Goal: Check status: Check status

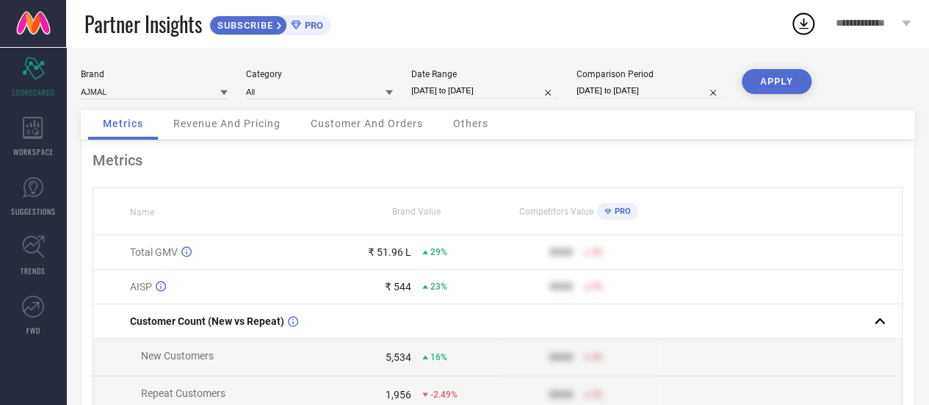
select select "7"
select select "2025"
select select "8"
select select "2025"
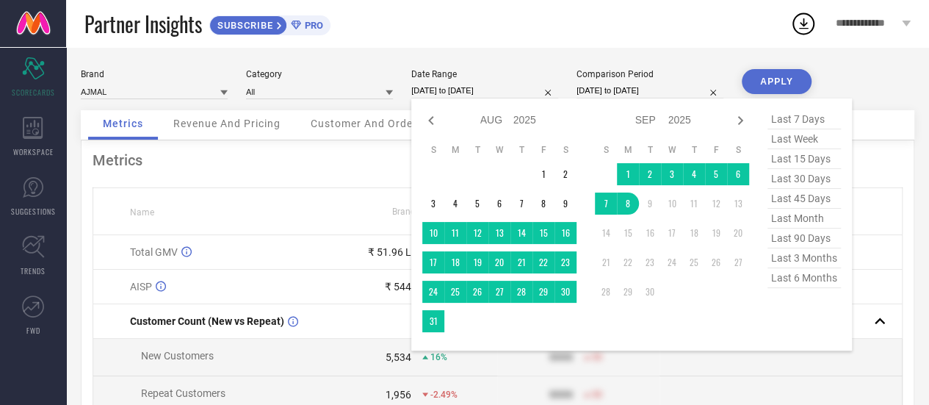
click at [523, 87] on input "[DATE] to [DATE]" at bounding box center [484, 90] width 147 height 15
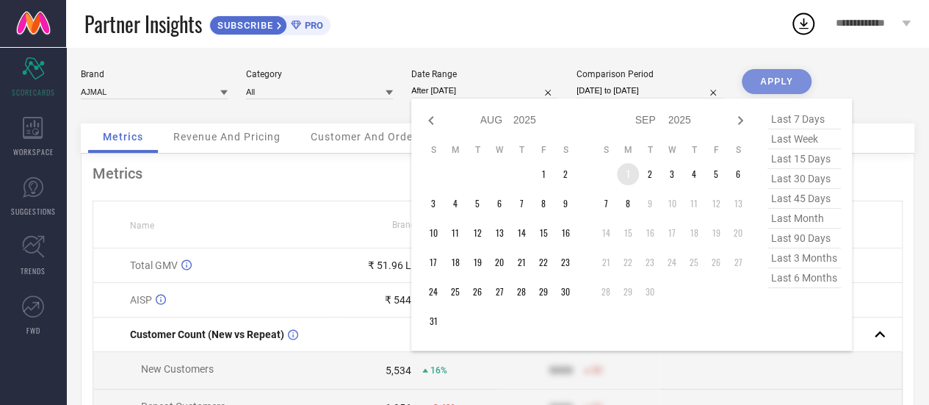
click at [625, 178] on td "1" at bounding box center [628, 174] width 22 height 22
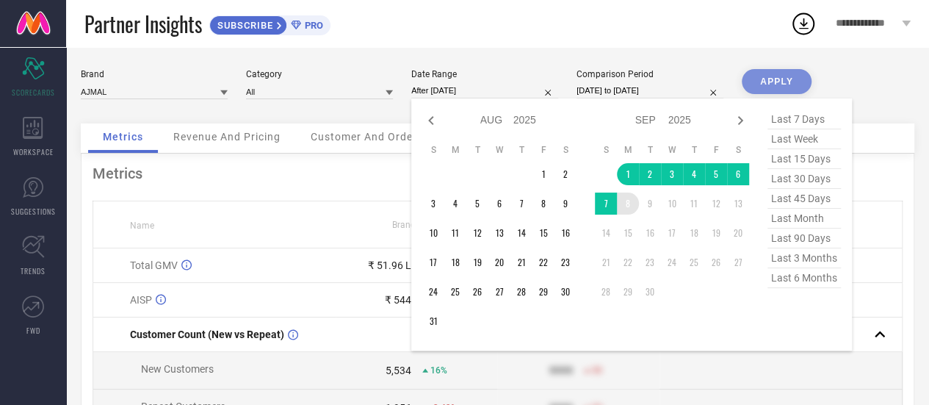
type input "[DATE] to [DATE]"
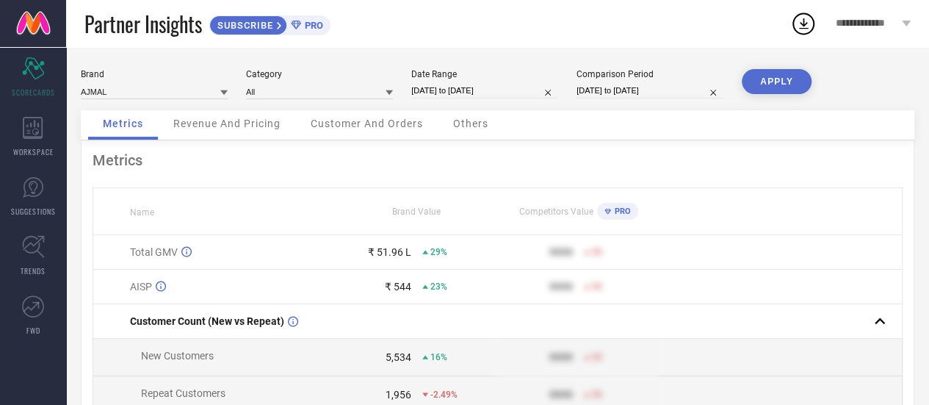
click at [684, 81] on div "Comparison Period [DATE] to [DATE]" at bounding box center [649, 84] width 147 height 30
select select "7"
select select "2024"
select select "8"
select select "2024"
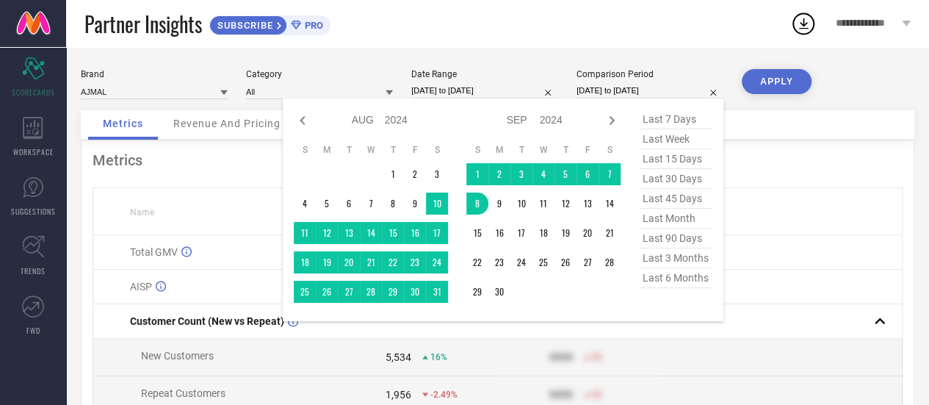
click at [681, 90] on input "[DATE] to [DATE]" at bounding box center [649, 90] width 147 height 15
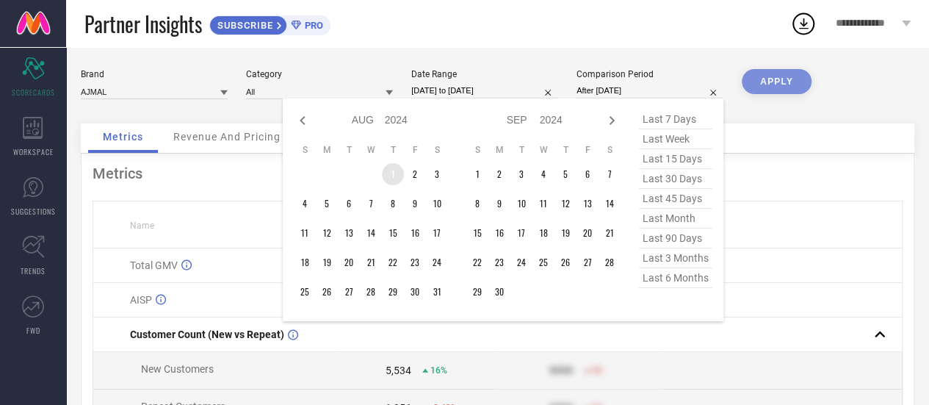
click at [396, 179] on td "1" at bounding box center [393, 174] width 22 height 22
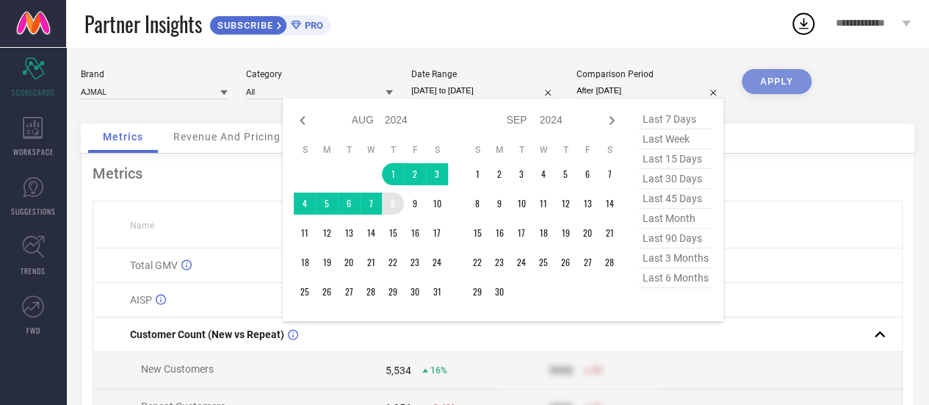
type input "[DATE] to [DATE]"
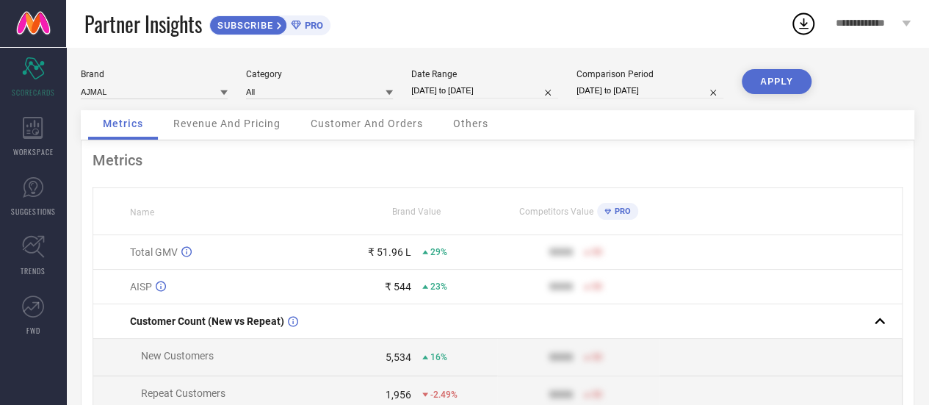
select select "7"
select select "2024"
select select "8"
select select "2024"
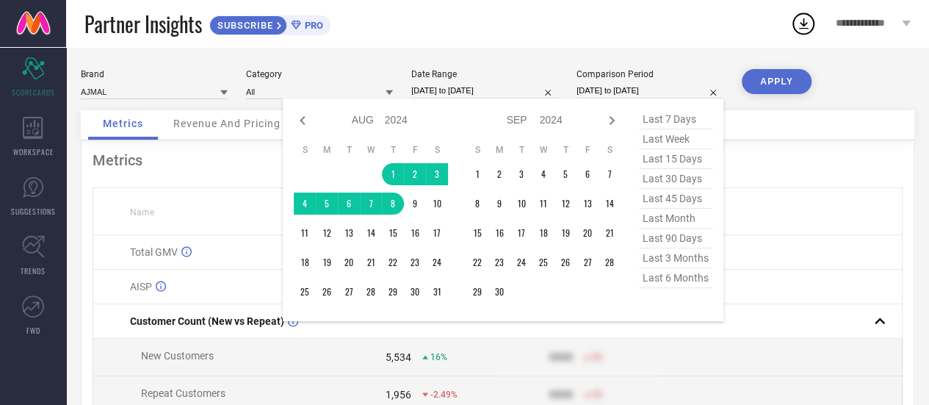
click at [689, 89] on input "[DATE] to [DATE]" at bounding box center [649, 90] width 147 height 15
click at [609, 120] on icon at bounding box center [612, 121] width 18 height 18
select select "8"
select select "2024"
select select "9"
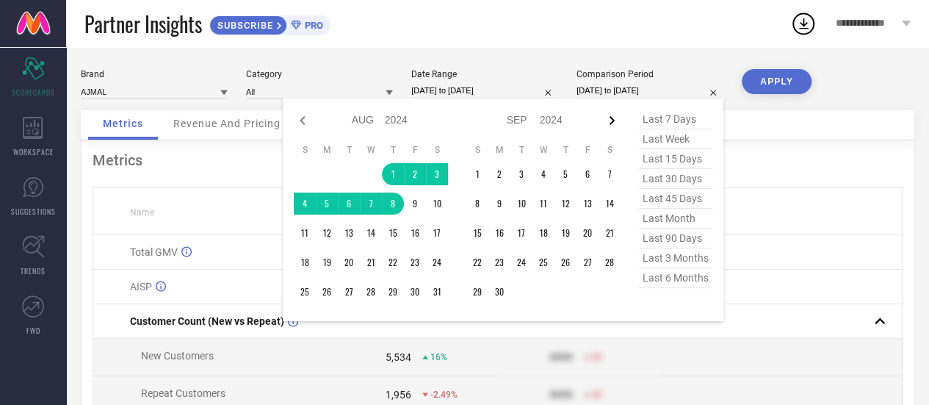
select select "2024"
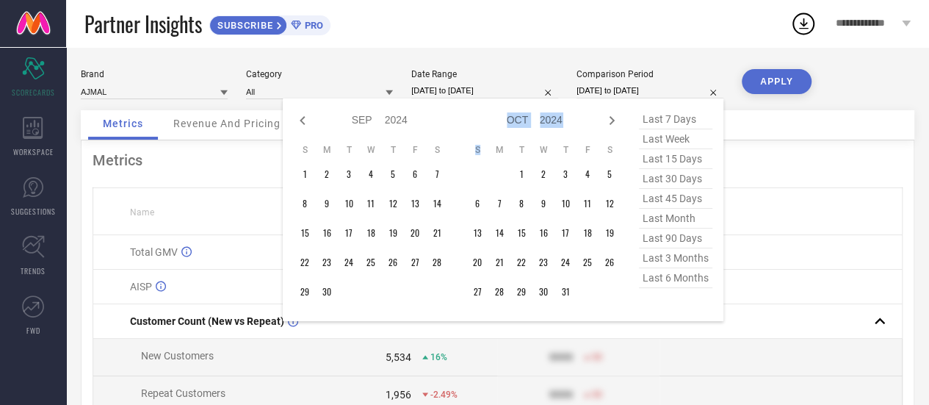
click at [609, 120] on icon at bounding box center [612, 121] width 18 height 18
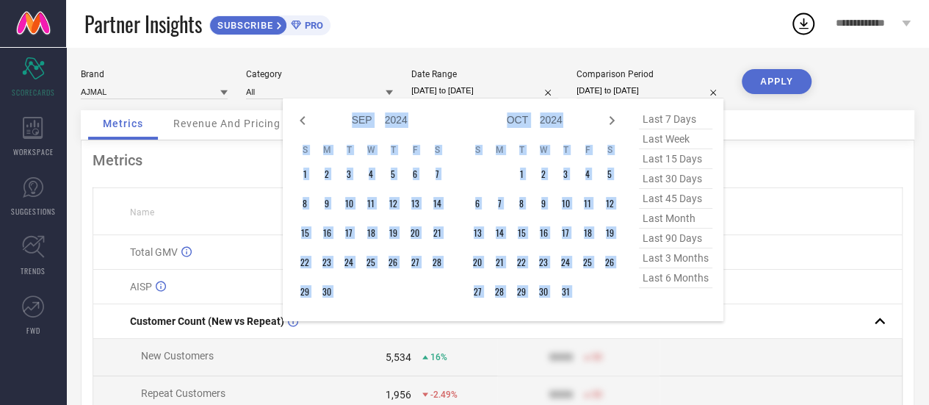
select select "9"
select select "2024"
select select "10"
select select "2024"
click at [609, 120] on icon at bounding box center [612, 121] width 18 height 18
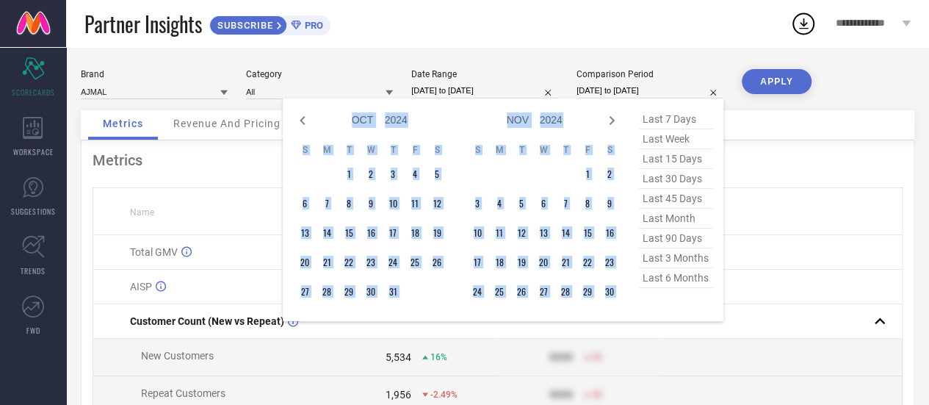
select select "11"
select select "2024"
select select "2025"
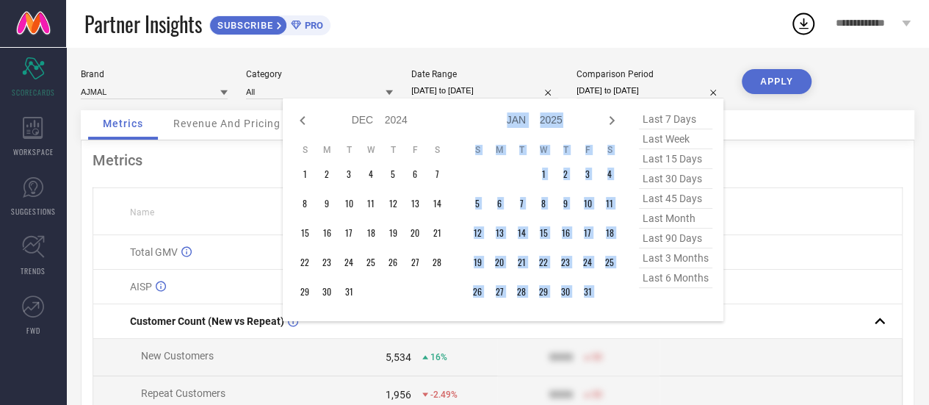
click at [609, 120] on icon at bounding box center [612, 121] width 18 height 18
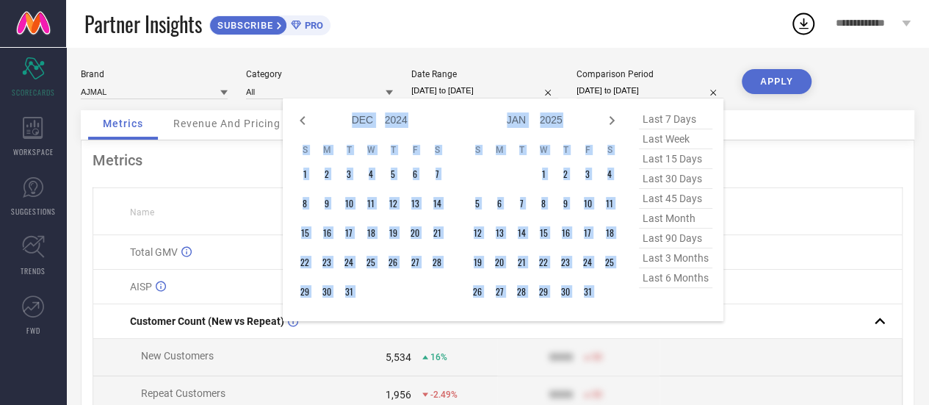
select select "2025"
select select "1"
select select "2025"
click at [609, 120] on icon at bounding box center [612, 121] width 18 height 18
select select "1"
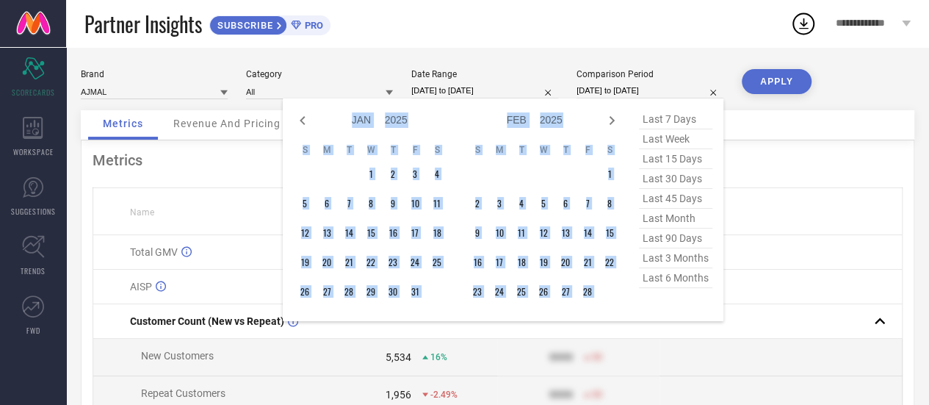
select select "2025"
select select "2"
select select "2025"
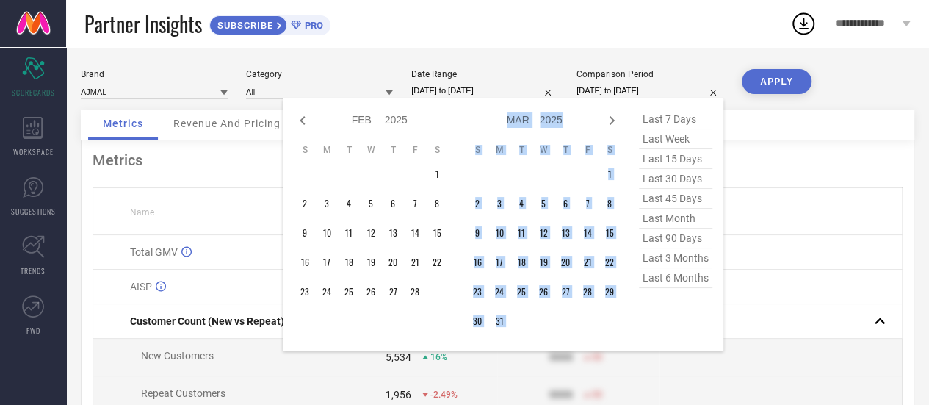
click at [609, 120] on icon at bounding box center [612, 121] width 18 height 18
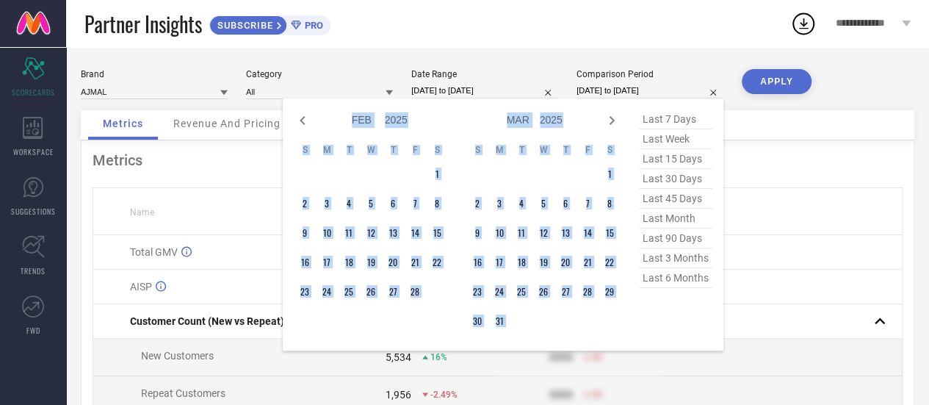
select select "2"
select select "2025"
select select "3"
select select "2025"
click at [609, 120] on icon at bounding box center [612, 121] width 18 height 18
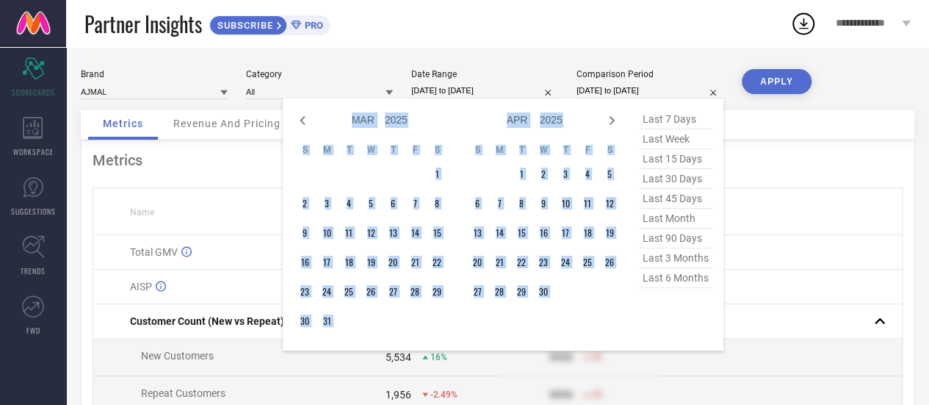
select select "4"
select select "2025"
select select "5"
select select "2025"
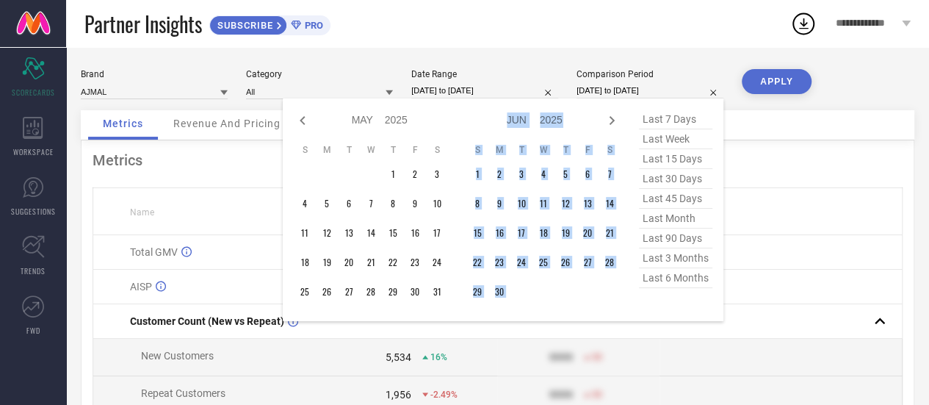
click at [609, 120] on icon at bounding box center [612, 121] width 18 height 18
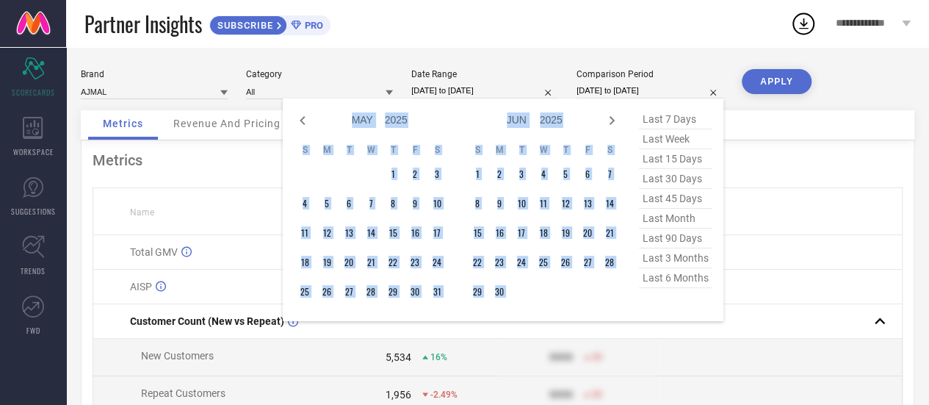
select select "5"
select select "2025"
select select "6"
select select "2025"
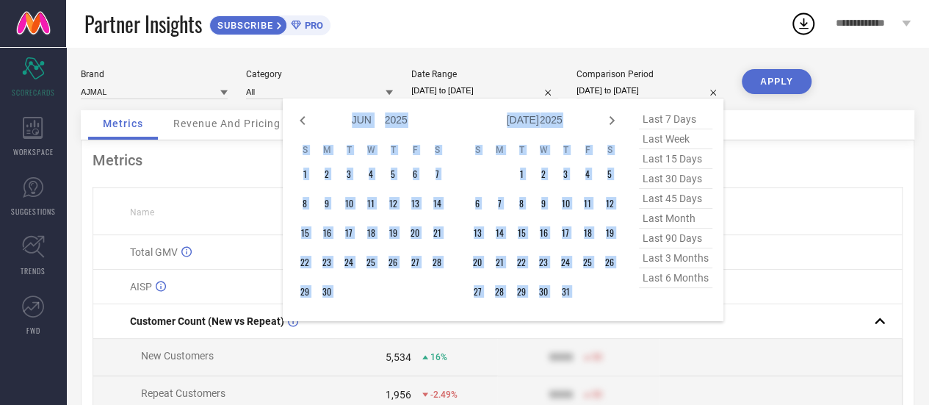
click at [609, 120] on icon at bounding box center [612, 121] width 18 height 18
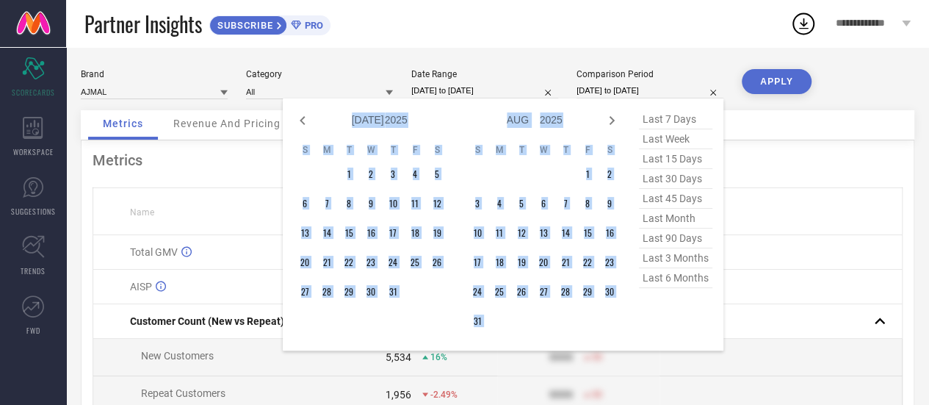
click at [609, 120] on icon at bounding box center [612, 121] width 18 height 18
select select "7"
select select "2025"
select select "8"
select select "2025"
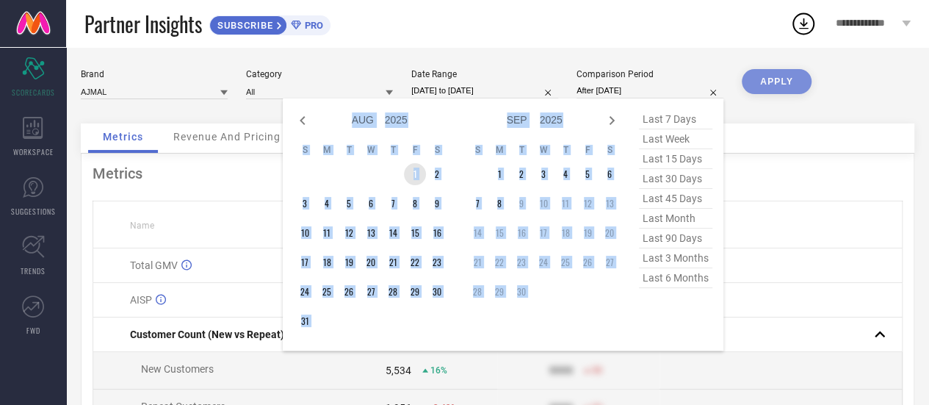
click at [416, 184] on td "1" at bounding box center [415, 174] width 22 height 22
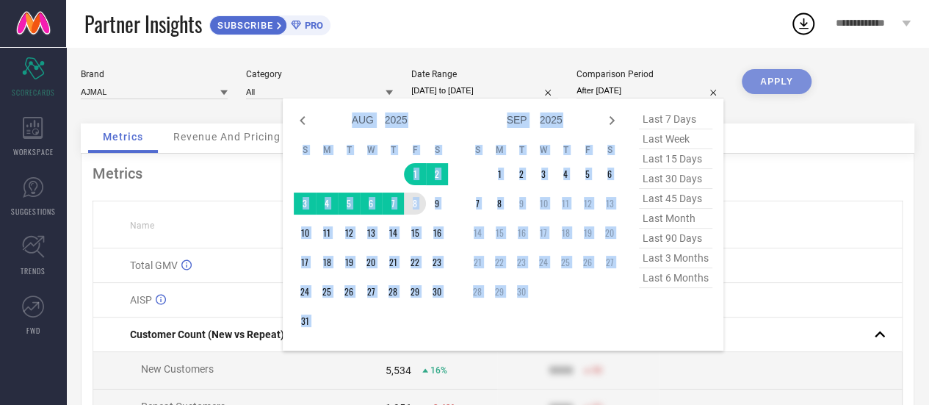
type input "[DATE] to [DATE]"
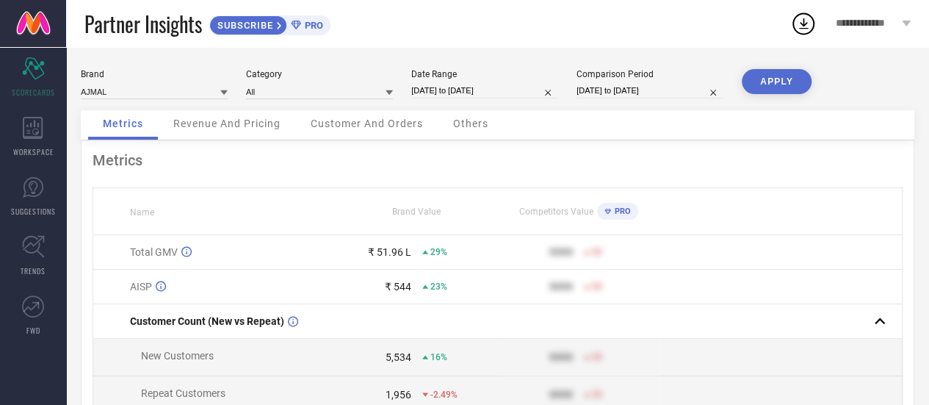
click at [768, 91] on button "APPLY" at bounding box center [777, 81] width 70 height 25
click at [240, 131] on div "Revenue And Pricing" at bounding box center [227, 124] width 137 height 29
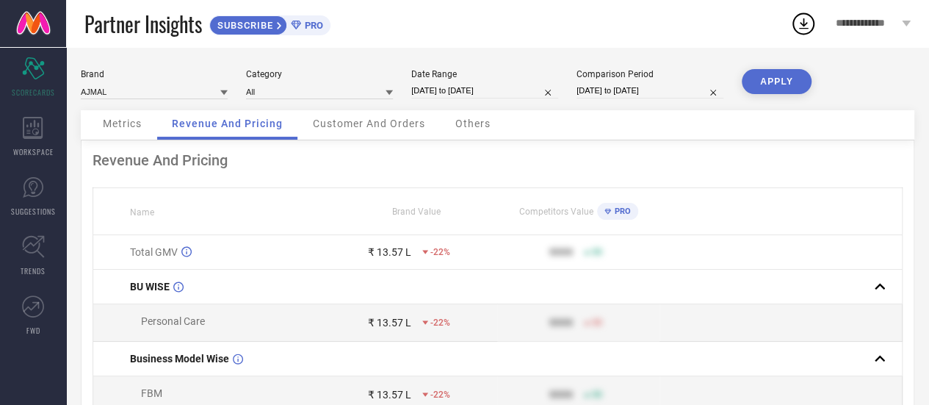
click at [374, 134] on div "Customer And Orders" at bounding box center [369, 124] width 142 height 29
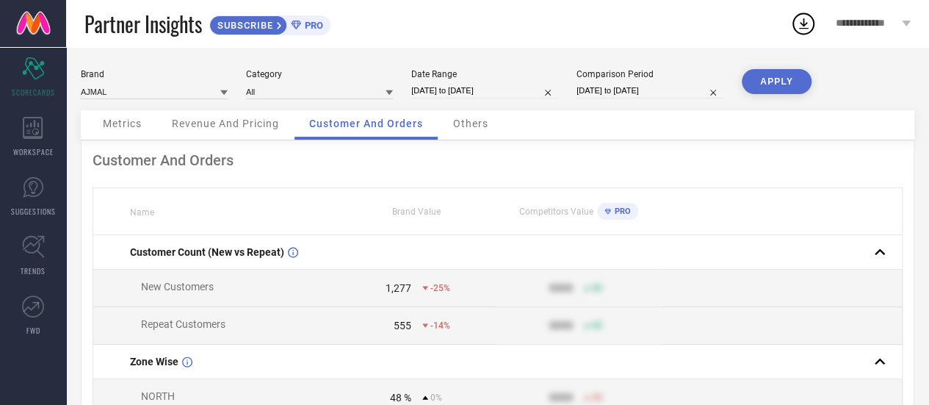
click at [474, 131] on div "Others" at bounding box center [470, 124] width 65 height 29
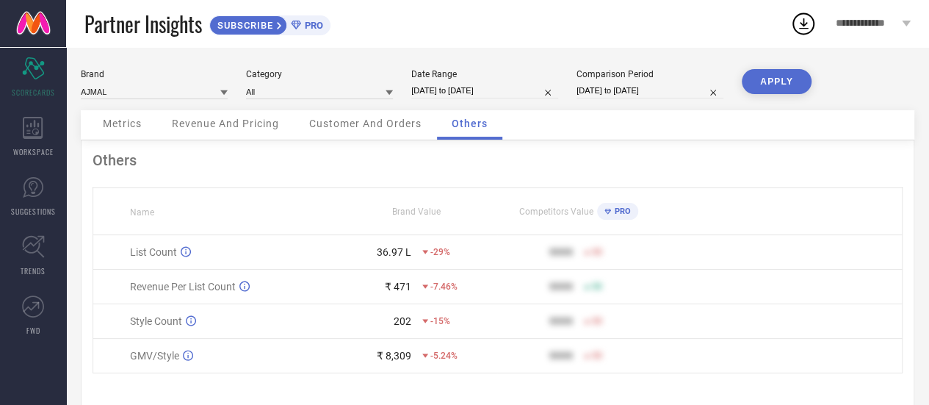
click at [410, 296] on td "₹ 471 -7.46%" at bounding box center [417, 286] width 162 height 35
click at [402, 333] on td "202 -15%" at bounding box center [417, 321] width 162 height 35
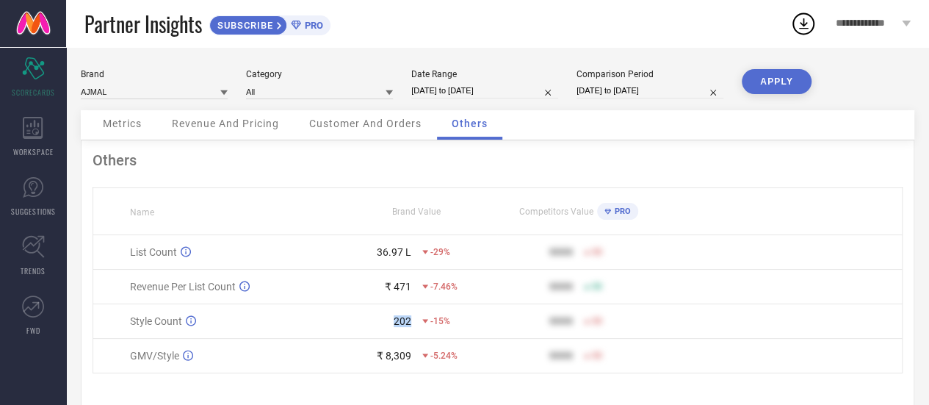
click at [402, 333] on td "202 -15%" at bounding box center [417, 321] width 162 height 35
click at [401, 366] on td "₹ 8,309 -5.24%" at bounding box center [417, 355] width 162 height 35
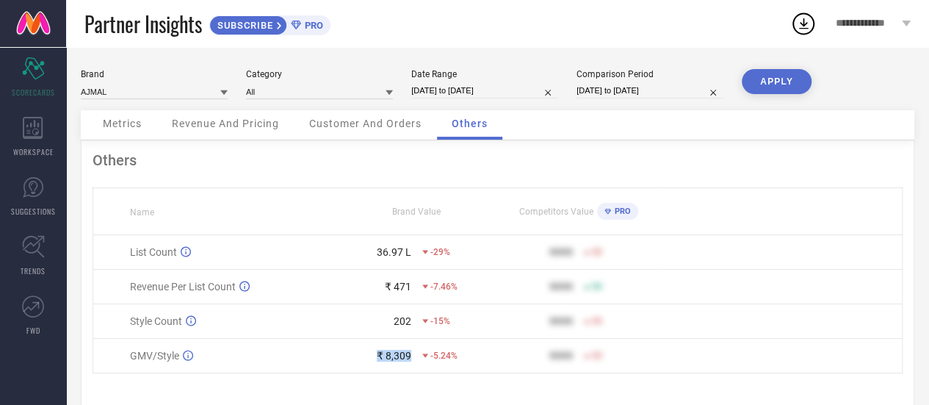
click at [401, 366] on td "₹ 8,309 -5.24%" at bounding box center [417, 355] width 162 height 35
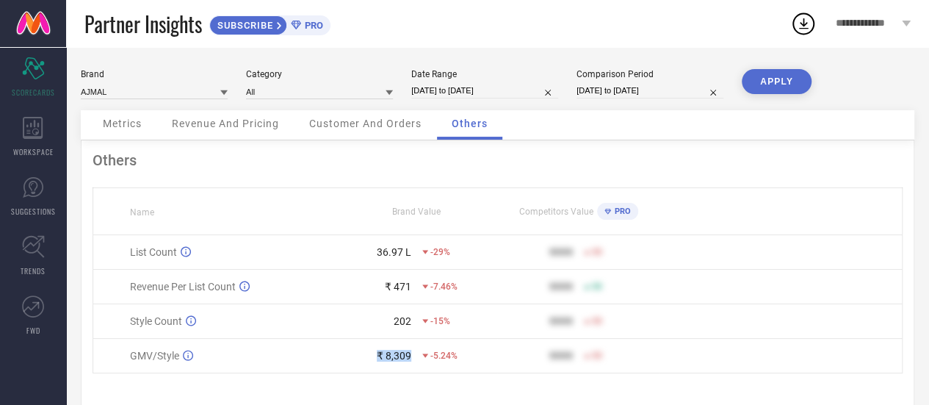
click at [401, 366] on td "₹ 8,309 -5.24%" at bounding box center [417, 355] width 162 height 35
click at [481, 349] on td "₹ 8,309 -5.24%" at bounding box center [417, 355] width 162 height 35
click at [131, 123] on span "Metrics" at bounding box center [122, 123] width 39 height 12
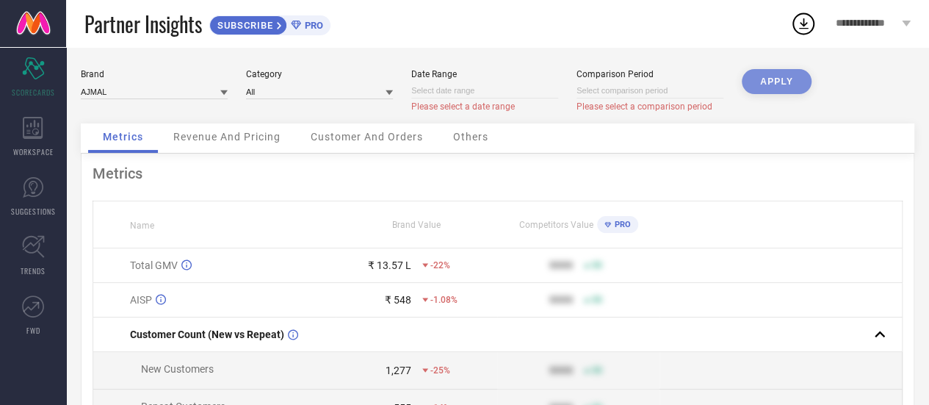
drag, startPoint x: 496, startPoint y: 77, endPoint x: 479, endPoint y: 95, distance: 24.9
click at [479, 95] on div "Date Range Please select a date range" at bounding box center [484, 90] width 147 height 43
select select "8"
select select "2025"
select select "9"
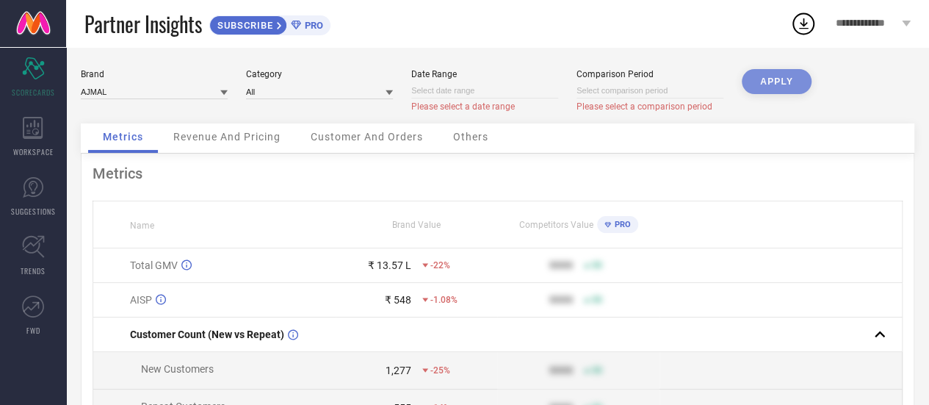
select select "2025"
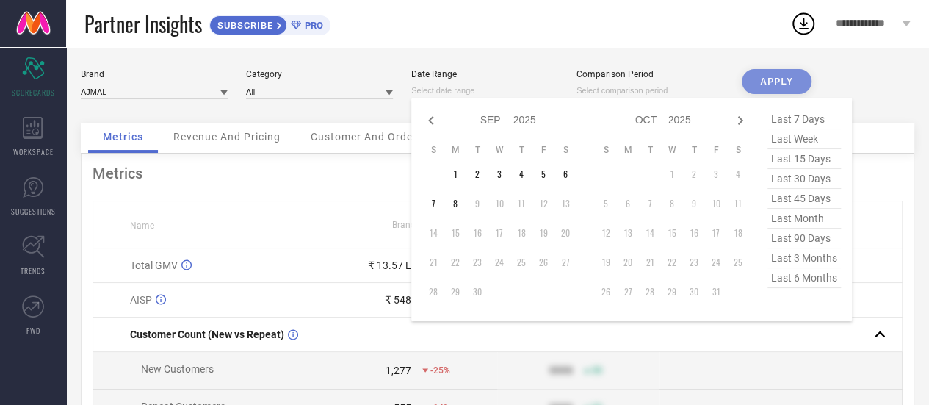
click at [479, 95] on input at bounding box center [484, 90] width 147 height 15
click at [427, 119] on icon at bounding box center [431, 121] width 18 height 18
select select "7"
select select "2025"
select select "8"
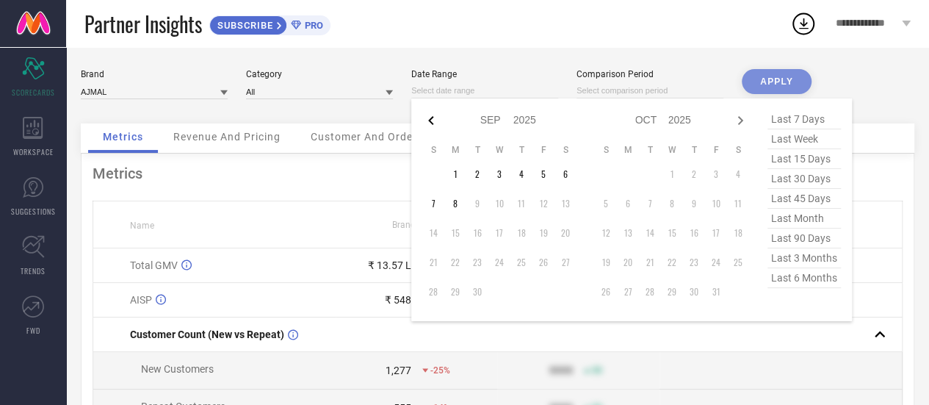
select select "2025"
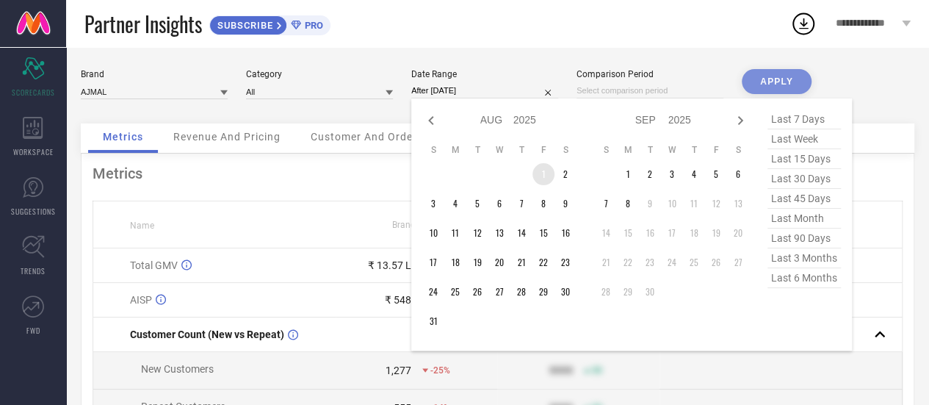
click at [542, 167] on td "1" at bounding box center [543, 174] width 22 height 22
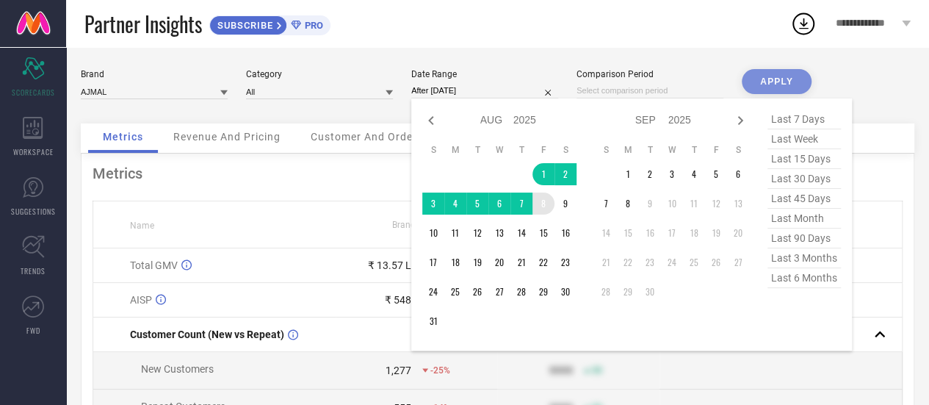
type input "[DATE] to [DATE]"
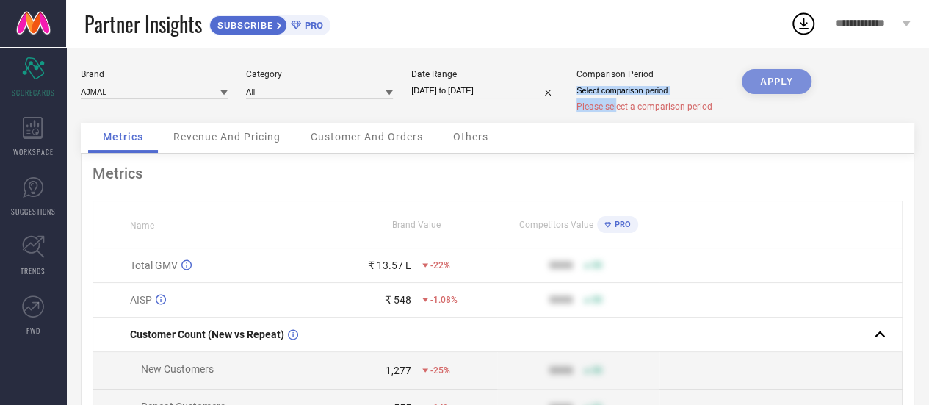
drag, startPoint x: 616, startPoint y: 99, endPoint x: 623, endPoint y: 87, distance: 14.1
click at [623, 87] on div "Comparison Period Please select a comparison period" at bounding box center [649, 90] width 147 height 43
select select "8"
select select "2025"
select select "9"
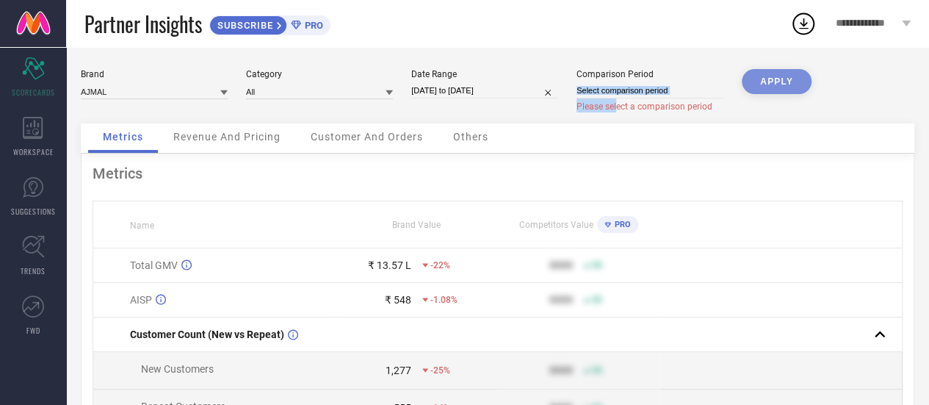
select select "2025"
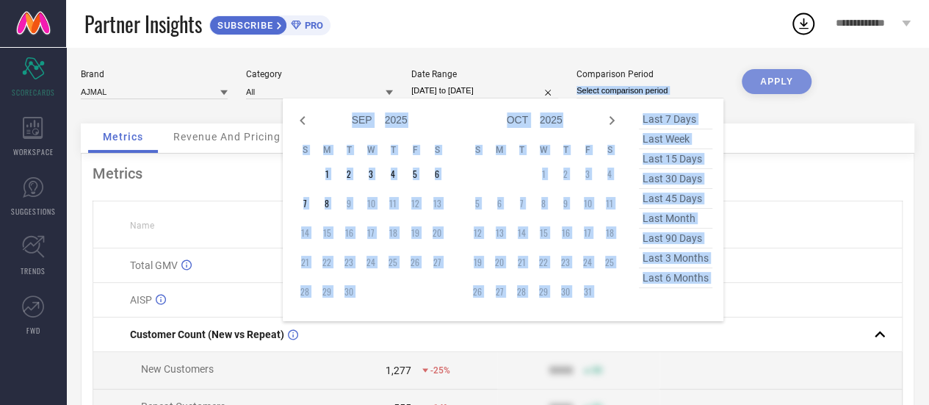
click at [623, 87] on input at bounding box center [649, 90] width 147 height 15
click at [575, 123] on div "Jan Feb Mar Apr May Jun [DATE] Aug Sep Oct Nov [DATE] 2016 2017 2018 2019 2020 …" at bounding box center [534, 119] width 137 height 21
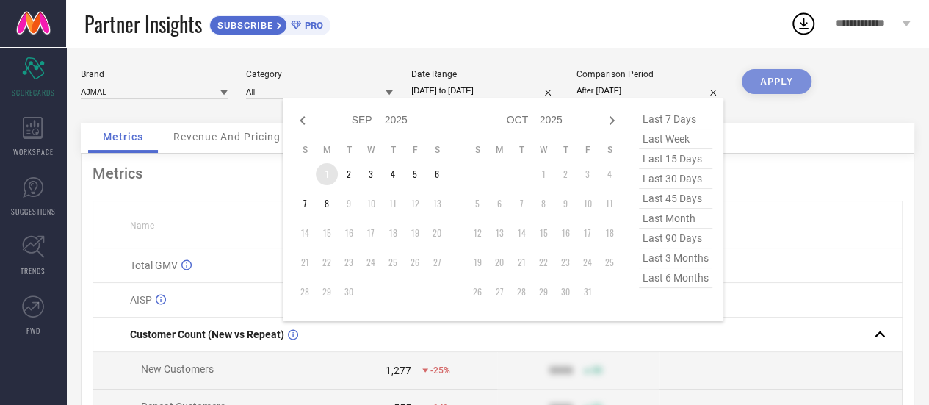
click at [323, 176] on td "1" at bounding box center [327, 174] width 22 height 22
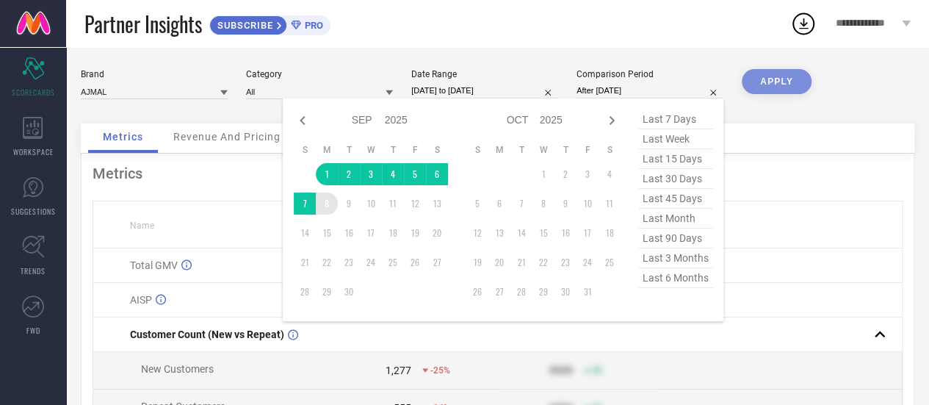
type input "[DATE] to [DATE]"
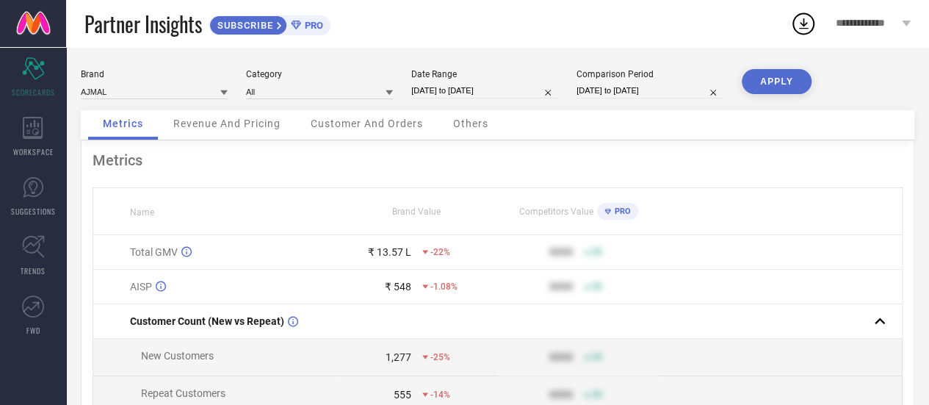
click at [772, 80] on button "APPLY" at bounding box center [777, 81] width 70 height 25
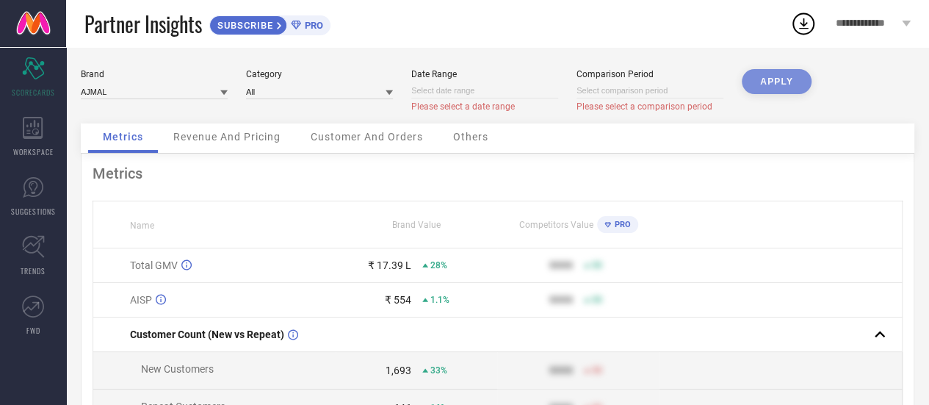
select select "8"
select select "2025"
select select "9"
select select "2025"
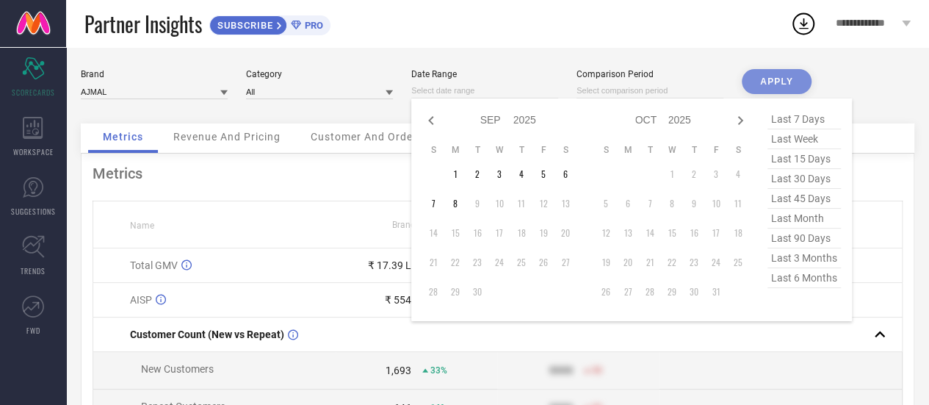
click at [465, 90] on input at bounding box center [484, 90] width 147 height 15
click at [434, 127] on icon at bounding box center [431, 121] width 18 height 18
select select "7"
select select "2025"
select select "8"
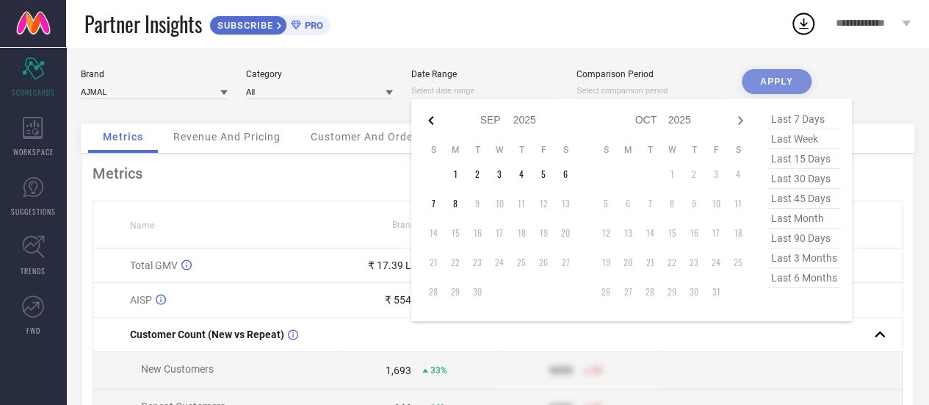
select select "2025"
click at [427, 126] on icon at bounding box center [431, 121] width 18 height 18
select select "6"
select select "2025"
select select "7"
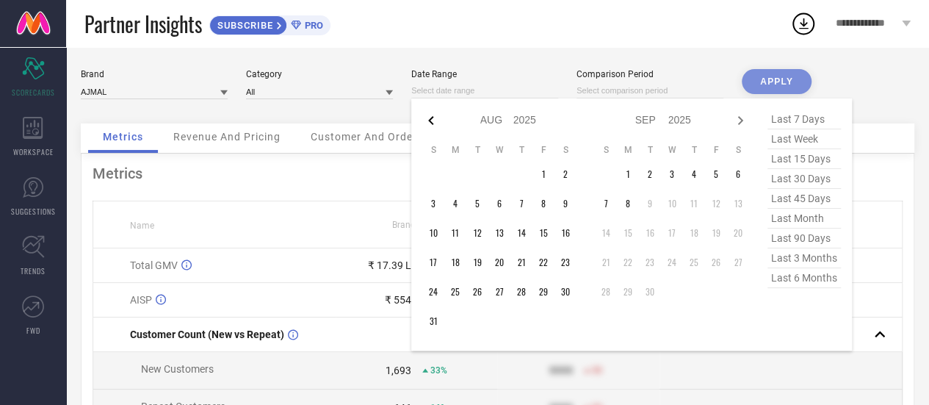
select select "2025"
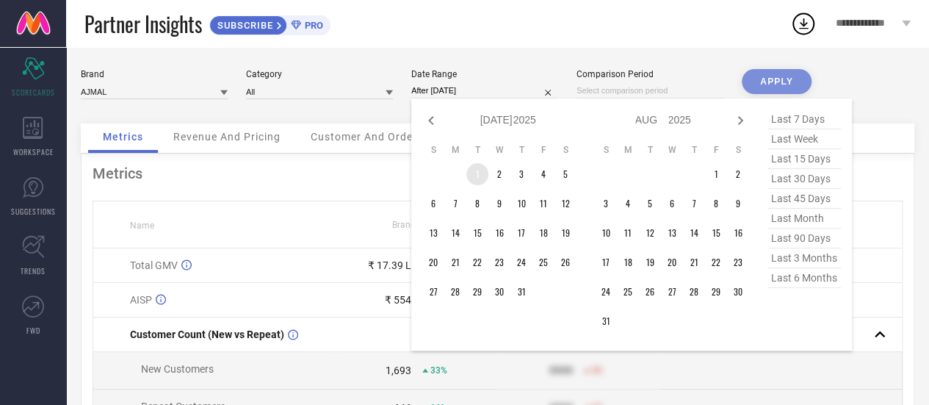
click at [479, 181] on td "1" at bounding box center [477, 174] width 22 height 22
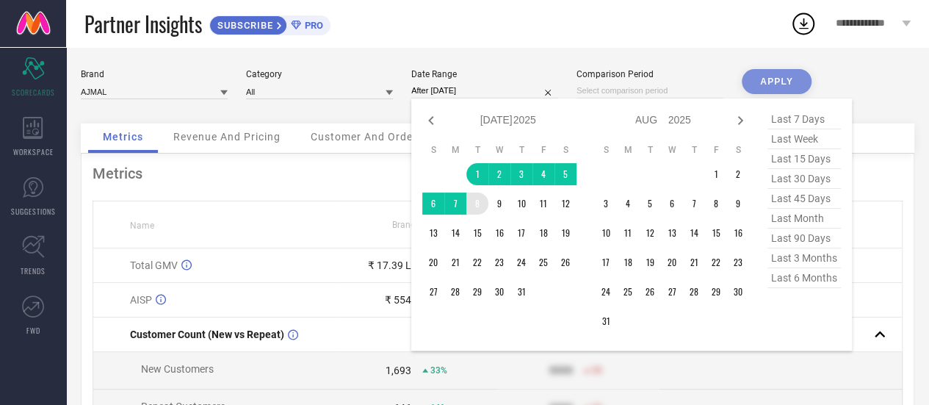
type input "[DATE] to [DATE]"
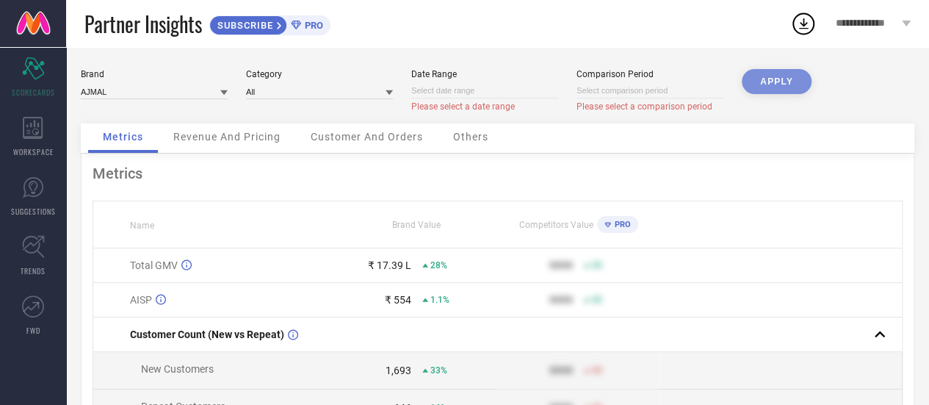
select select "8"
select select "2025"
select select "9"
select select "2025"
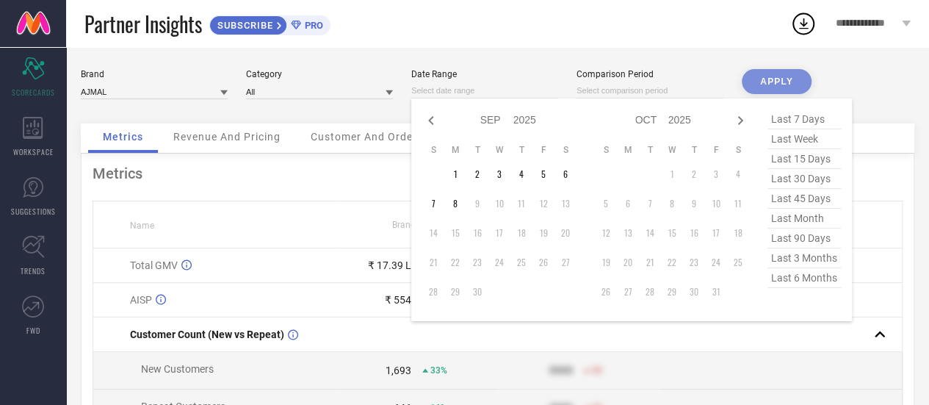
click at [515, 95] on input at bounding box center [484, 90] width 147 height 15
click at [431, 123] on icon at bounding box center [430, 120] width 5 height 9
select select "7"
select select "2025"
select select "8"
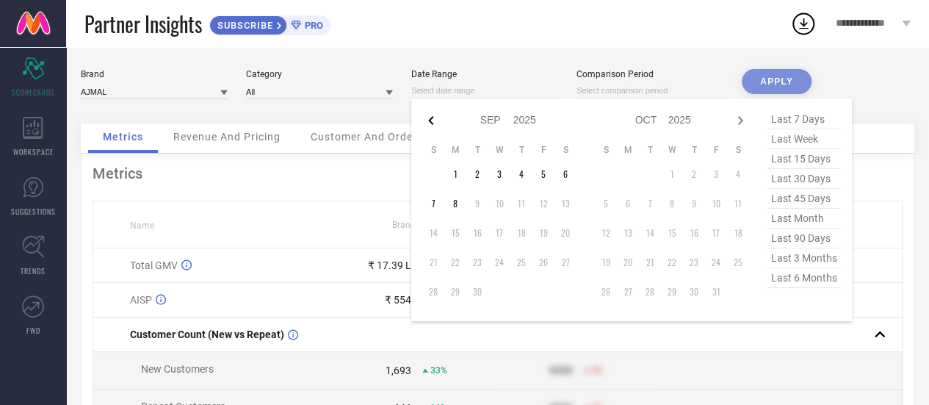
select select "2025"
click at [431, 123] on icon at bounding box center [430, 120] width 5 height 9
select select "6"
select select "2025"
select select "7"
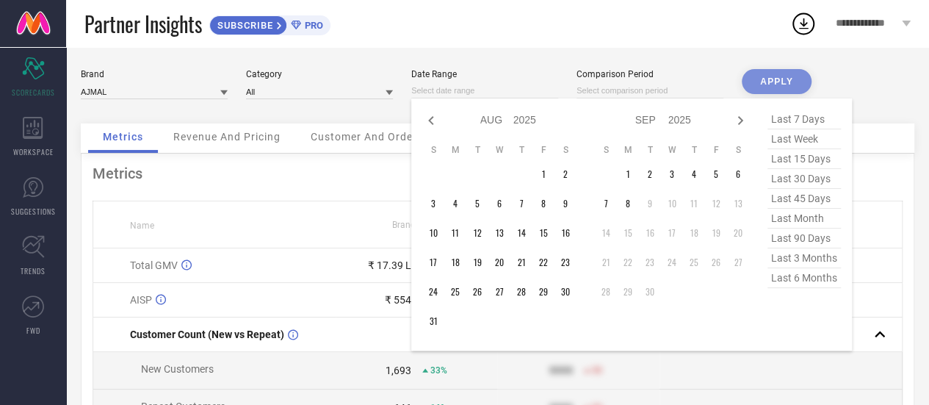
select select "2025"
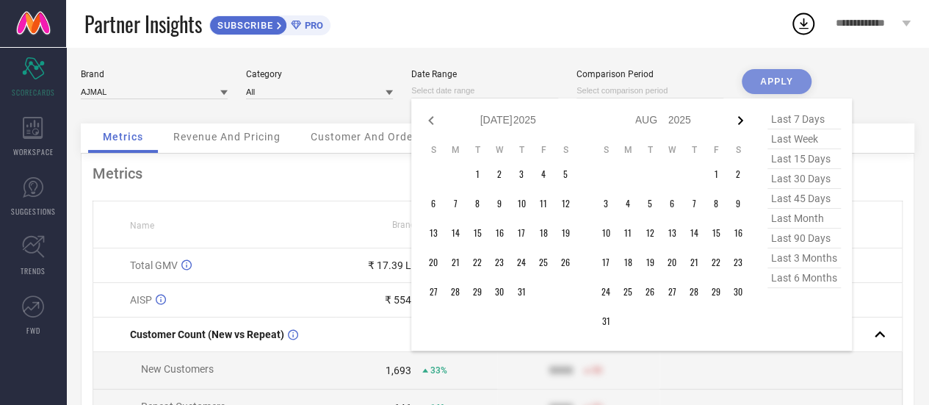
click at [747, 127] on icon at bounding box center [740, 121] width 18 height 18
select select "7"
select select "2025"
select select "8"
select select "2025"
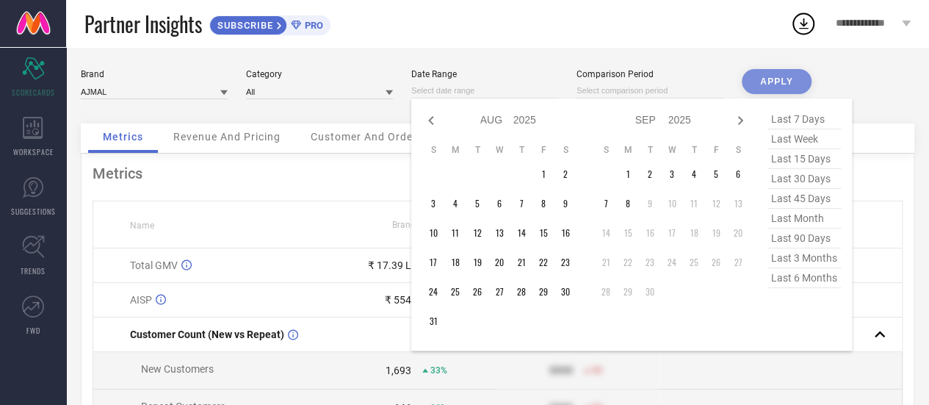
click at [747, 127] on icon at bounding box center [740, 121] width 18 height 18
select select "8"
select select "2025"
select select "9"
select select "2025"
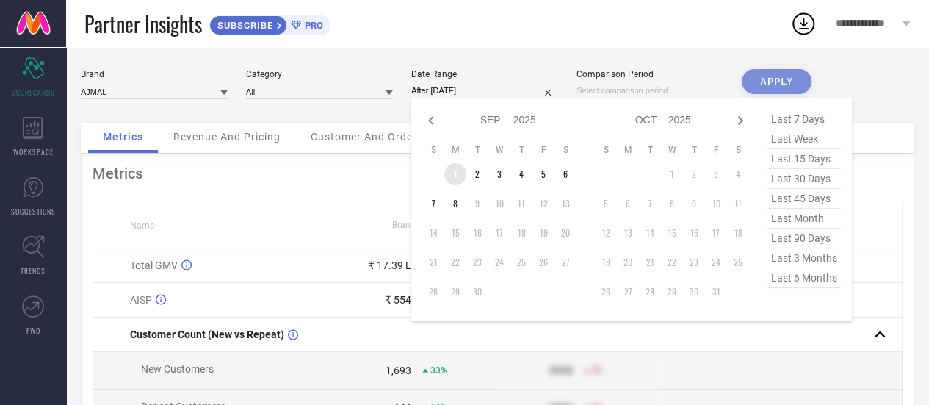
click at [460, 173] on td "1" at bounding box center [455, 174] width 22 height 22
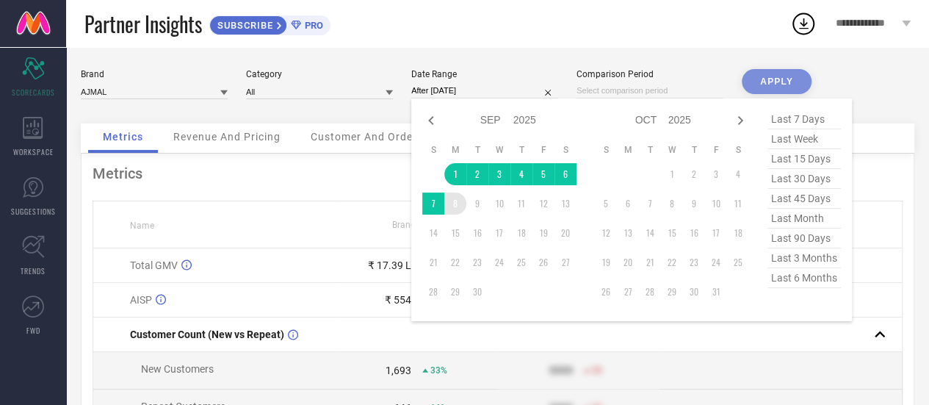
type input "[DATE] to [DATE]"
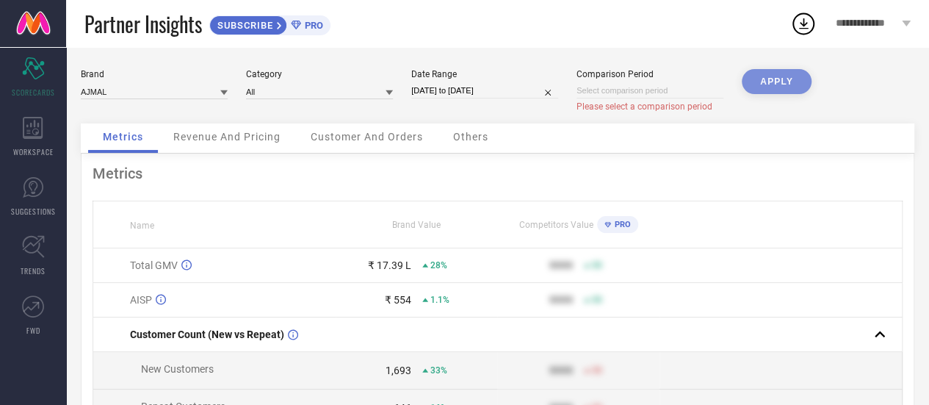
select select "8"
select select "2025"
select select "9"
select select "2025"
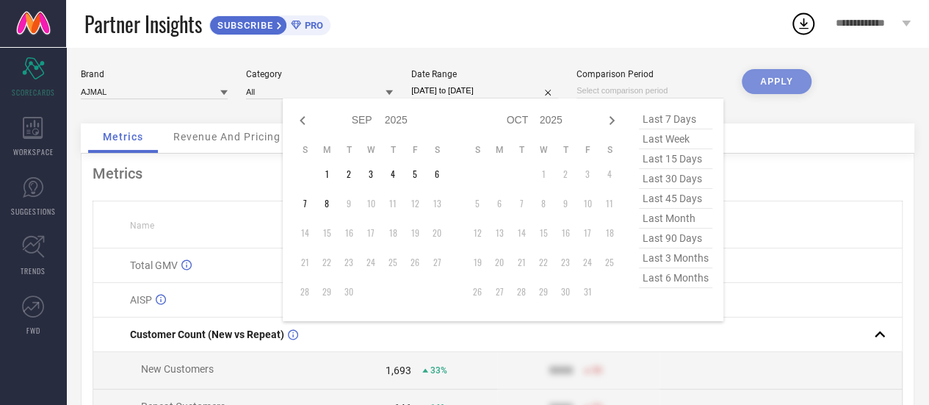
click at [614, 95] on input at bounding box center [649, 90] width 147 height 15
click at [300, 126] on icon at bounding box center [303, 121] width 18 height 18
select select "7"
select select "2025"
select select "8"
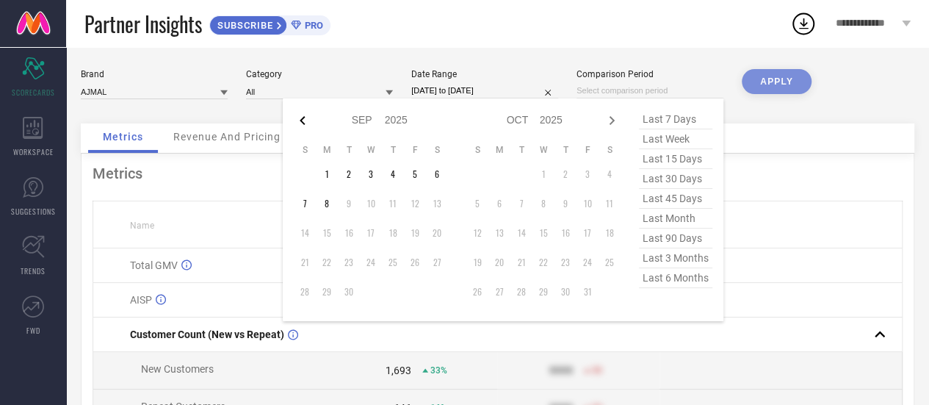
select select "2025"
click at [300, 126] on icon at bounding box center [303, 121] width 18 height 18
select select "6"
select select "2025"
select select "7"
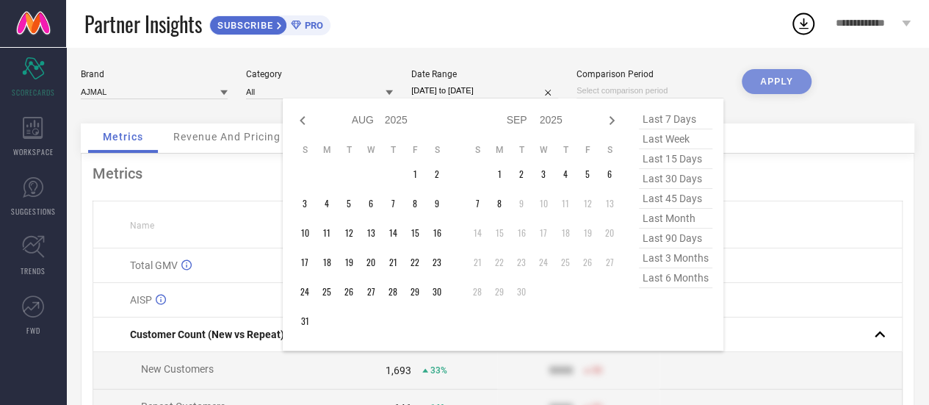
select select "2025"
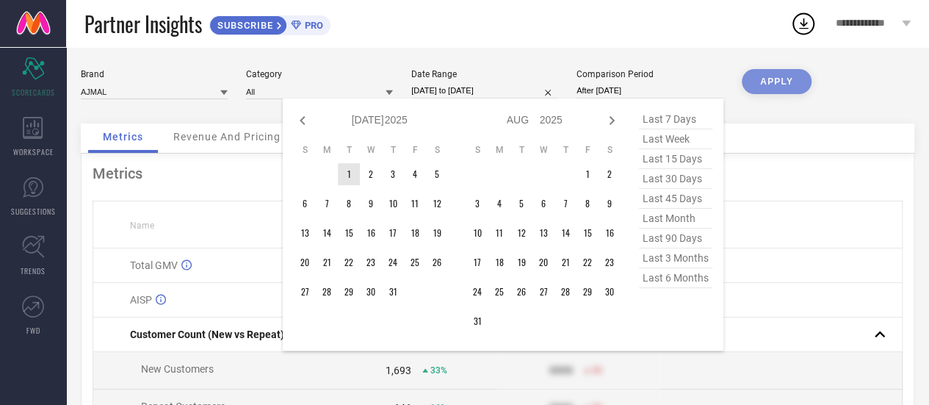
click at [352, 170] on td "1" at bounding box center [349, 174] width 22 height 22
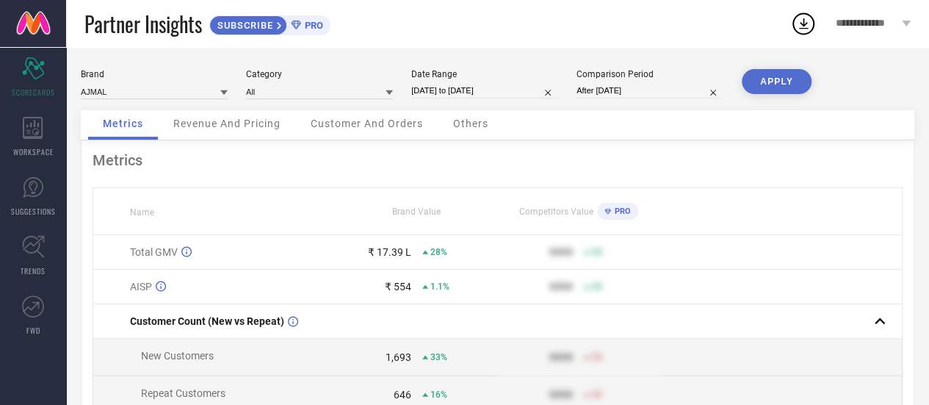
type input "[DATE] to [DATE]"
click at [767, 86] on button "APPLY" at bounding box center [777, 81] width 70 height 25
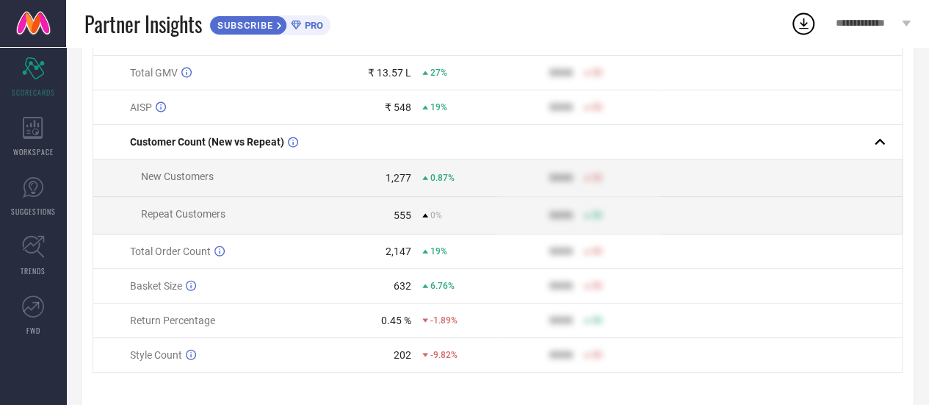
scroll to position [209, 0]
